Goal: Check status: Check status

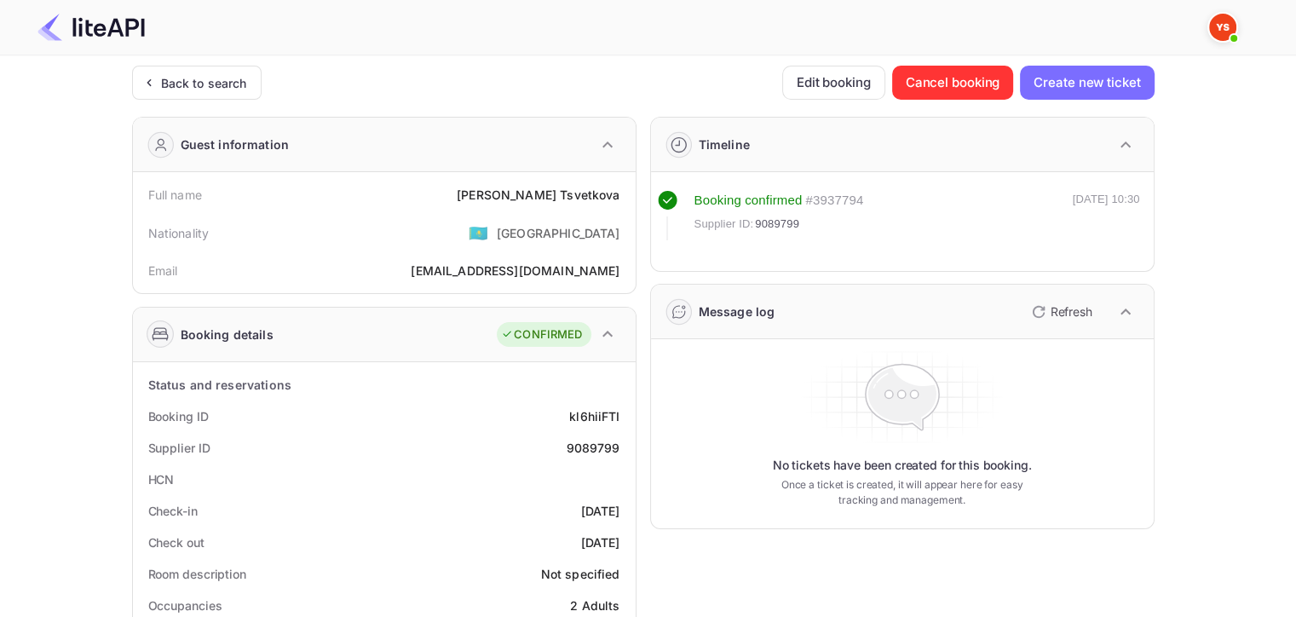
click at [164, 75] on div "Back to search" at bounding box center [204, 83] width 86 height 18
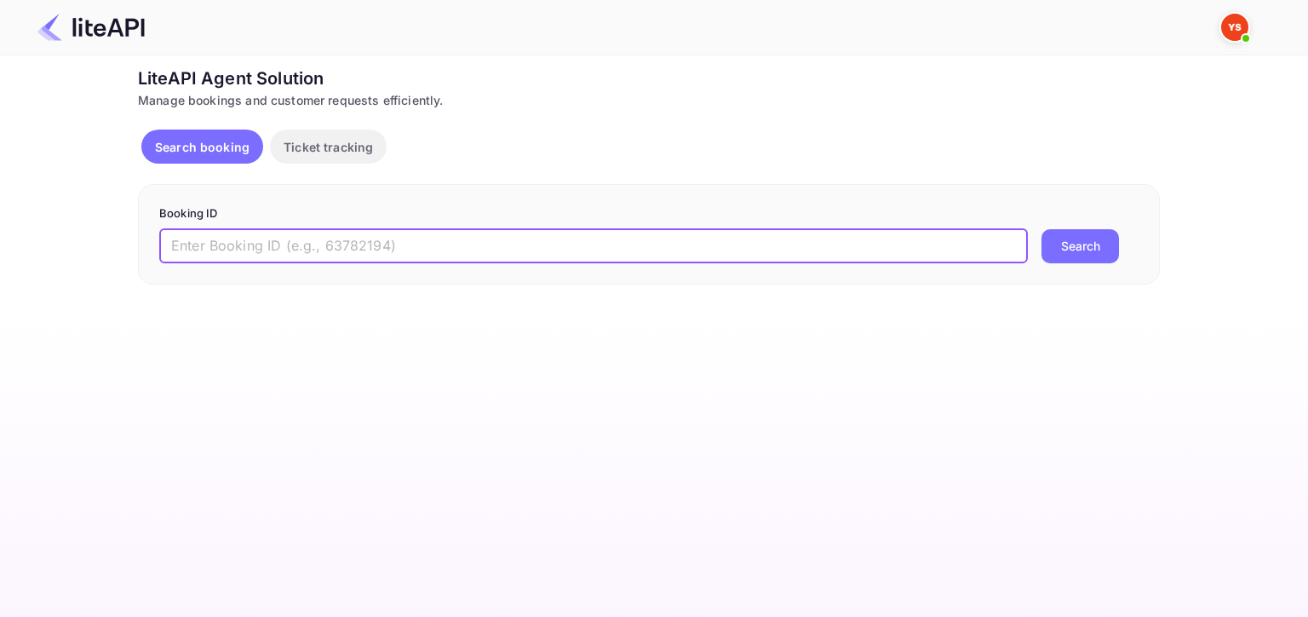
paste input "Yandex Travel. Request for"
click at [552, 250] on input "Yandex Travel. Request for" at bounding box center [593, 246] width 869 height 34
click at [1042, 229] on button "Search" at bounding box center [1081, 246] width 78 height 34
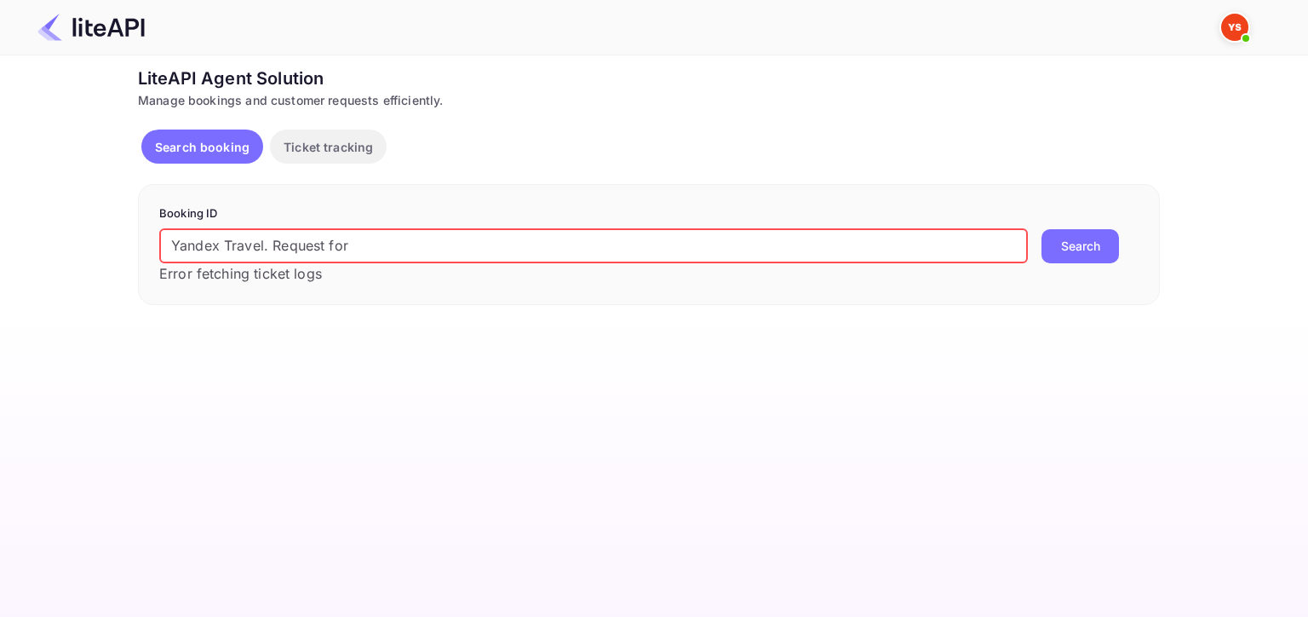
click at [552, 250] on input "Yandex Travel. Request for" at bounding box center [593, 246] width 869 height 34
paste input "9266505"
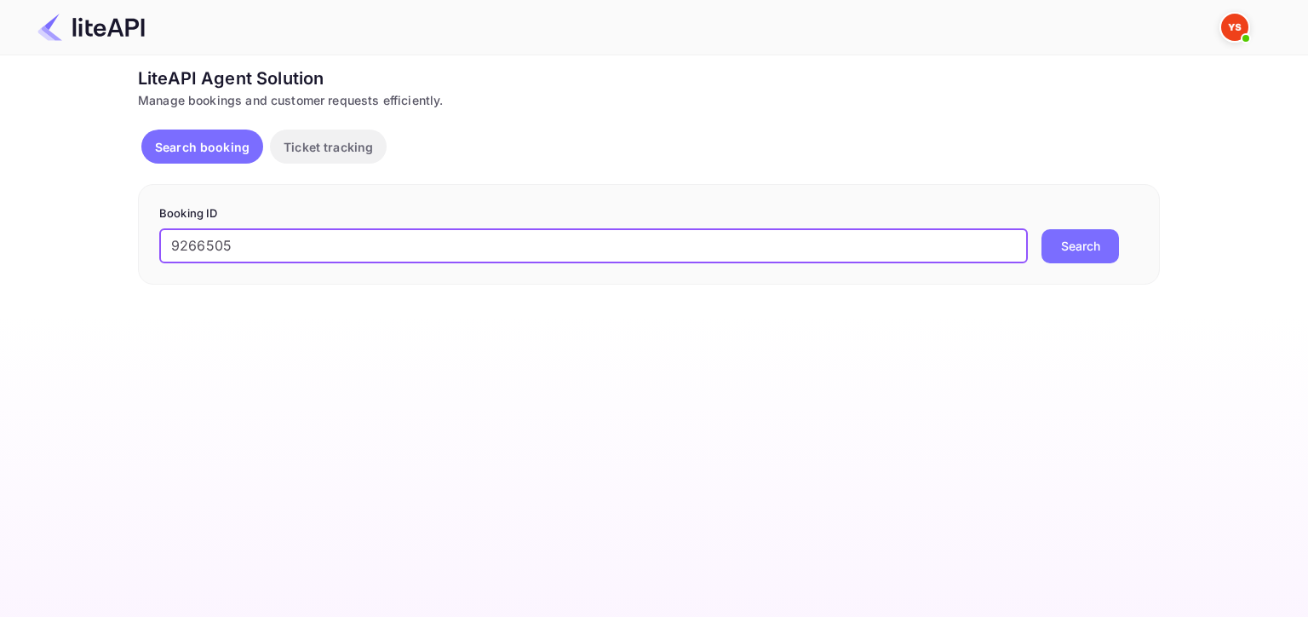
type input "9266505"
click at [1042, 229] on button "Search" at bounding box center [1081, 246] width 78 height 34
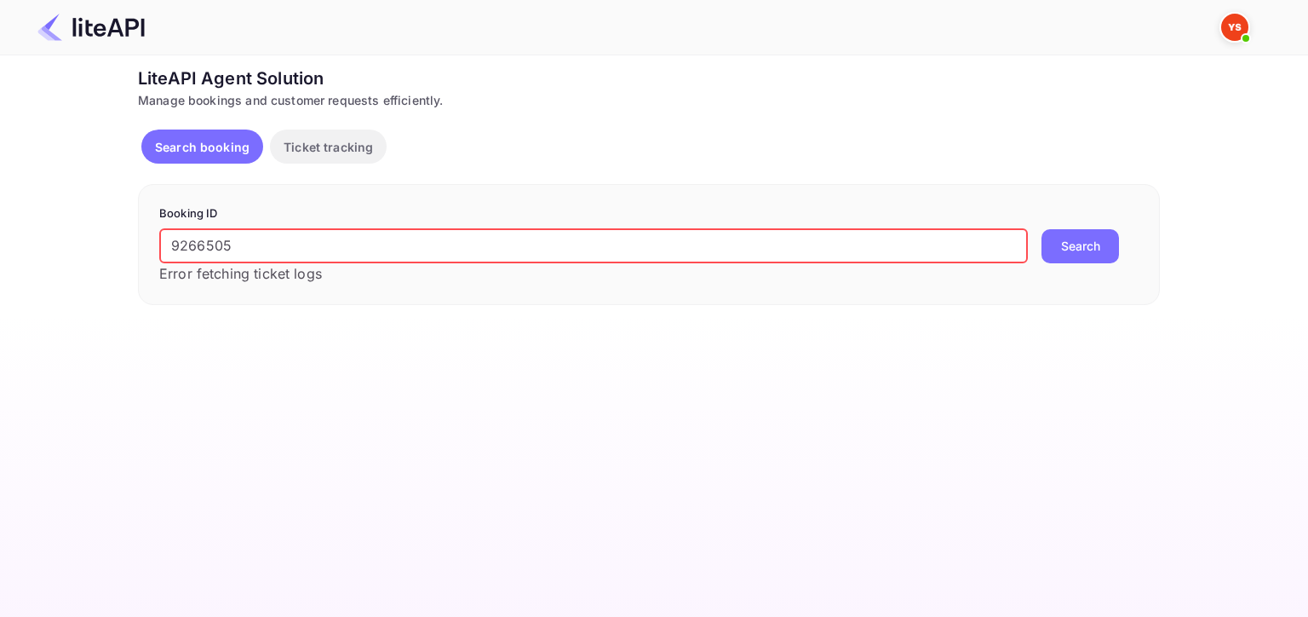
drag, startPoint x: 289, startPoint y: 228, endPoint x: 126, endPoint y: 232, distance: 162.7
click at [126, 232] on div "Ticket Affiliate URL https://www.nuitee.com/ Business partner name Nuitee Trave…" at bounding box center [648, 185] width 1257 height 239
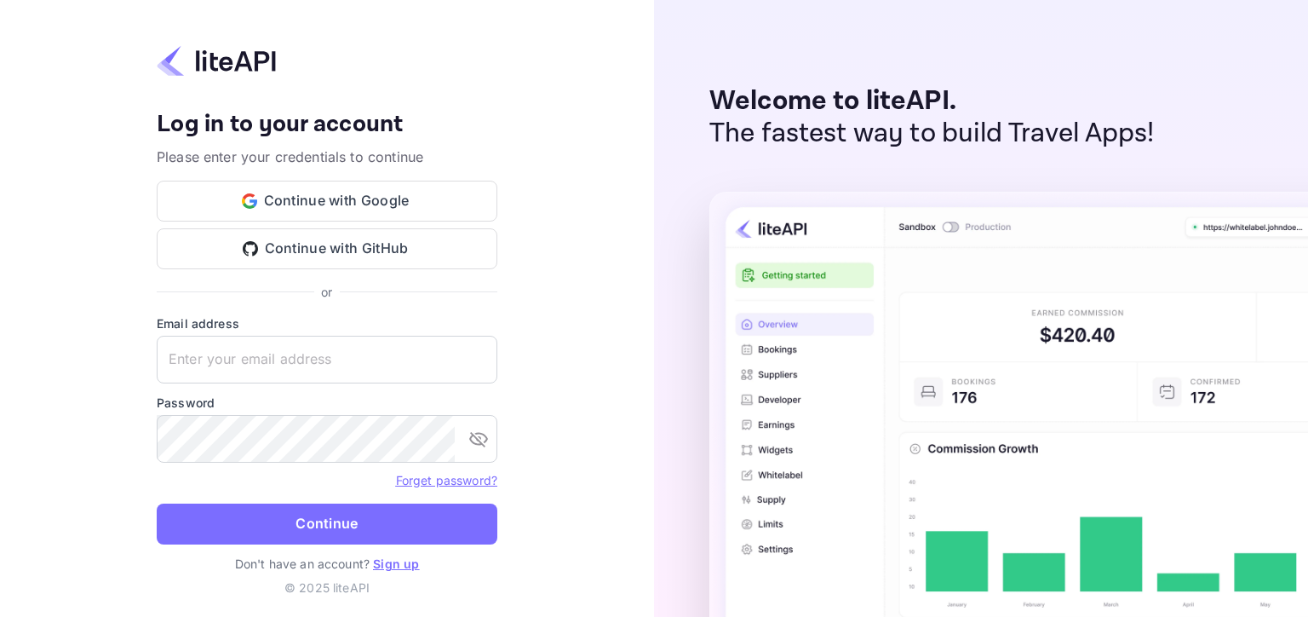
type input "adminpassword_support@yandex-team.ru"
click at [282, 538] on button "Continue" at bounding box center [327, 523] width 341 height 41
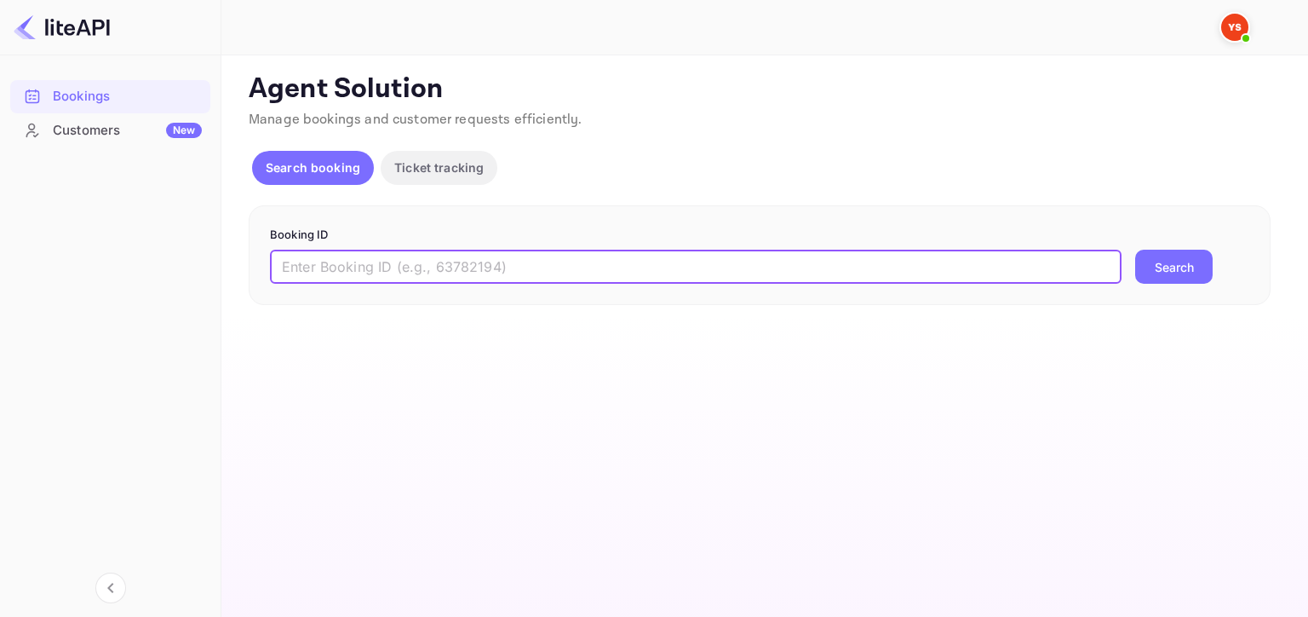
click at [435, 258] on input "text" at bounding box center [696, 267] width 852 height 34
paste input "9266505"
type input "9266505"
click at [1136, 250] on button "Search" at bounding box center [1175, 267] width 78 height 34
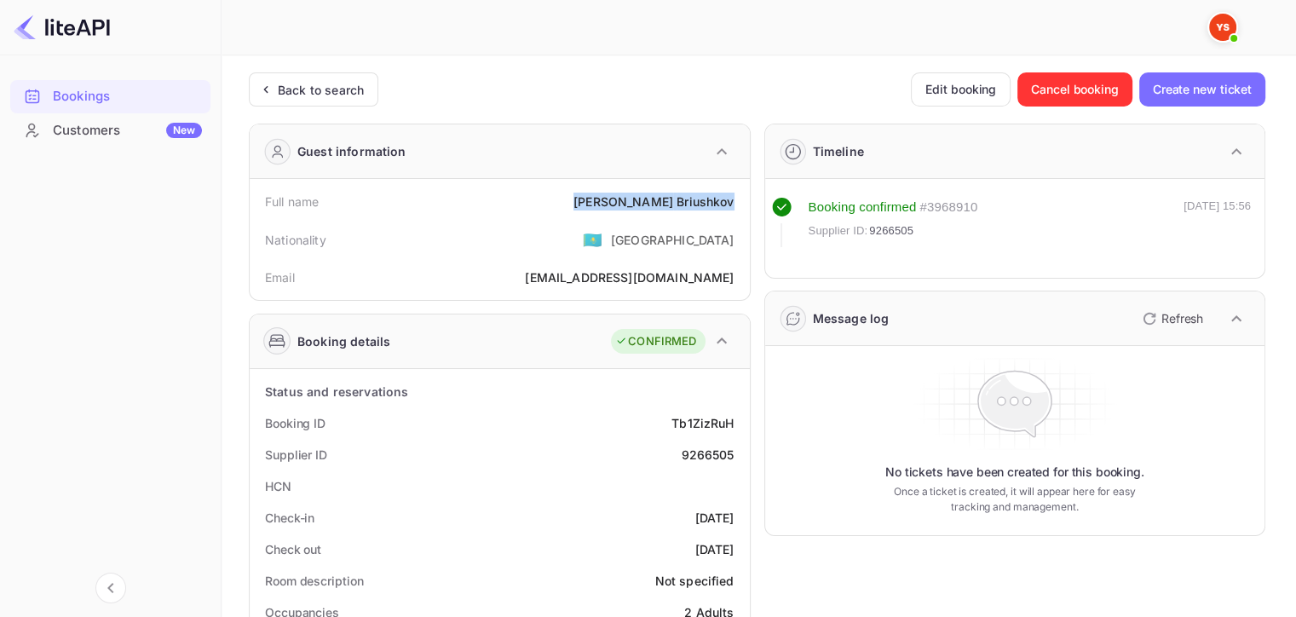
drag, startPoint x: 638, startPoint y: 198, endPoint x: 735, endPoint y: 202, distance: 97.2
click at [735, 202] on div "Full name [PERSON_NAME]" at bounding box center [499, 202] width 486 height 32
copy div "[PERSON_NAME]"
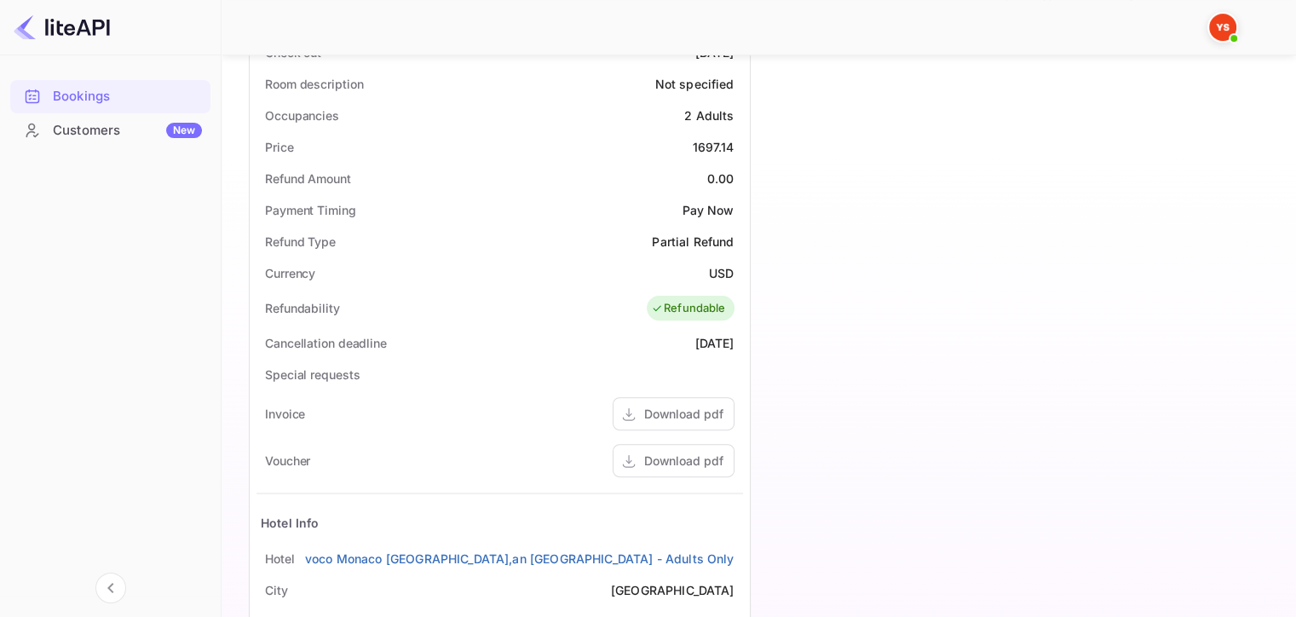
scroll to position [411, 0]
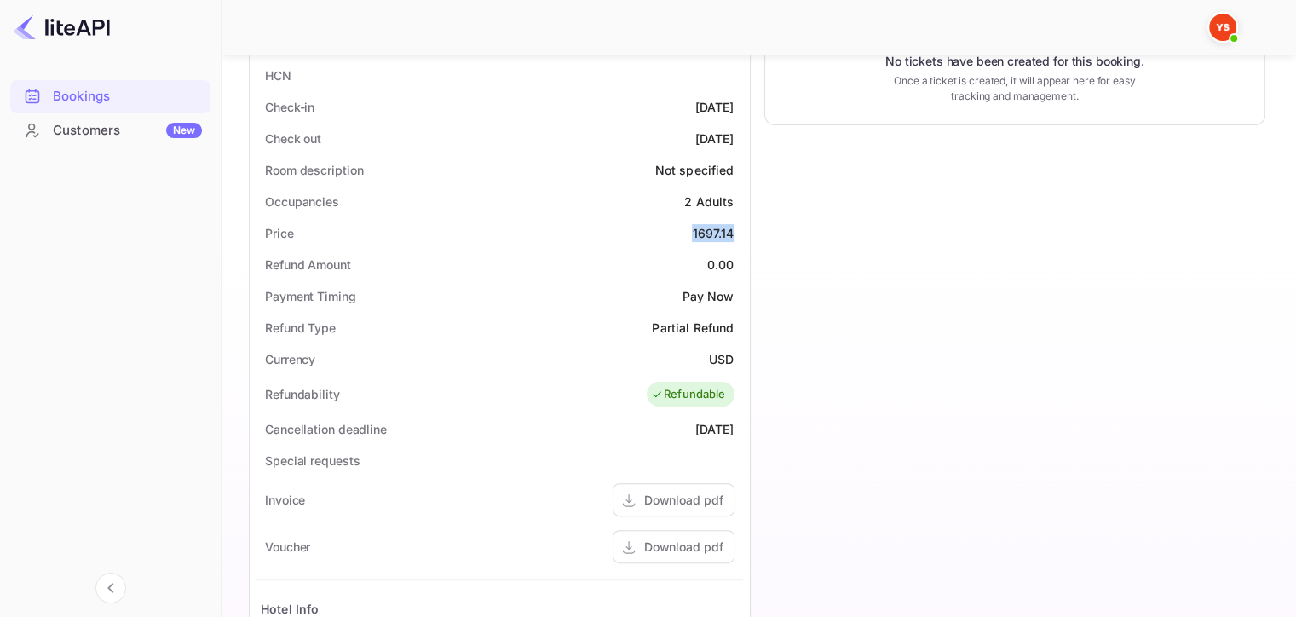
drag, startPoint x: 690, startPoint y: 228, endPoint x: 748, endPoint y: 231, distance: 58.0
click at [748, 231] on div "Status and reservations Booking ID Tb1ZizRuH Supplier ID 9266505 HCN Check-in […" at bounding box center [500, 427] width 500 height 939
copy div "1697.14"
